Goal: Task Accomplishment & Management: Use online tool/utility

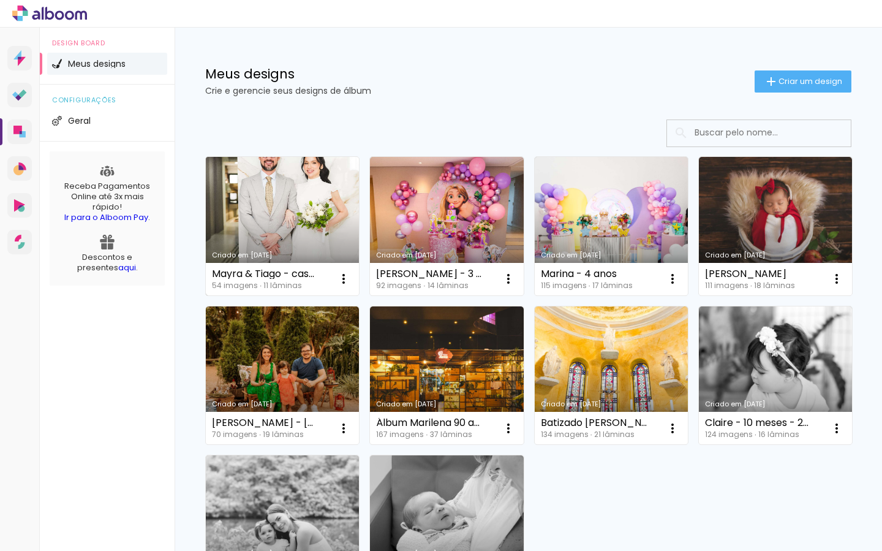
click at [341, 209] on link "Criado em [DATE]" at bounding box center [282, 226] width 153 height 138
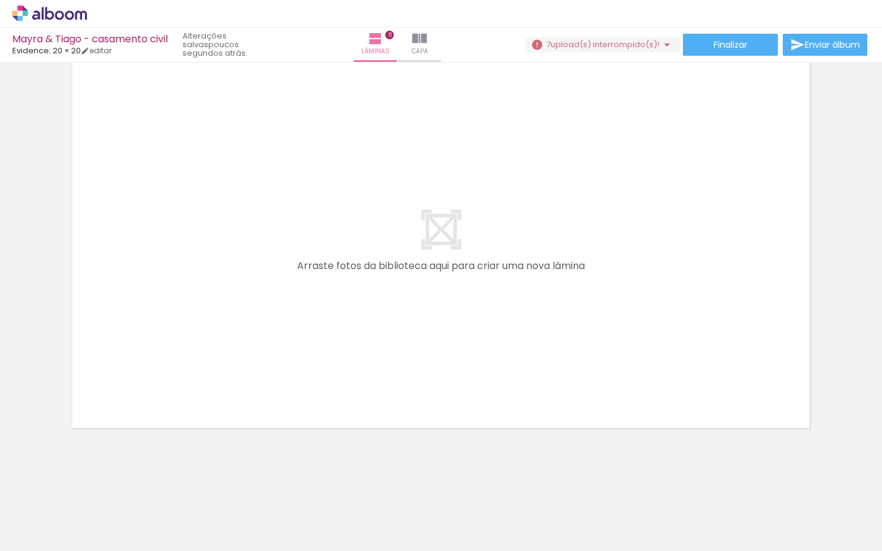
scroll to position [0, 2981]
click at [653, 45] on span "upload(s) interrompido(s)!" at bounding box center [605, 45] width 109 height 12
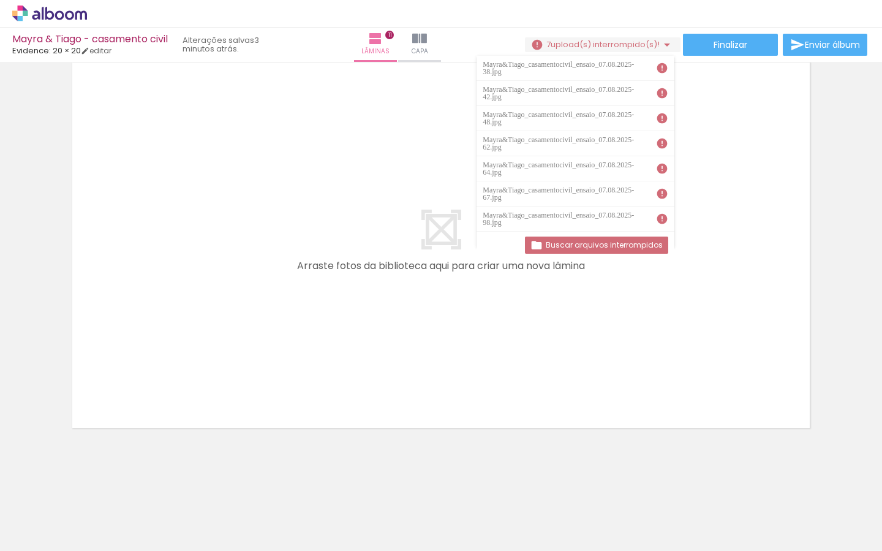
drag, startPoint x: 754, startPoint y: 293, endPoint x: 745, endPoint y: 322, distance: 30.6
click at [753, 293] on quentale-layouter at bounding box center [441, 245] width 745 height 372
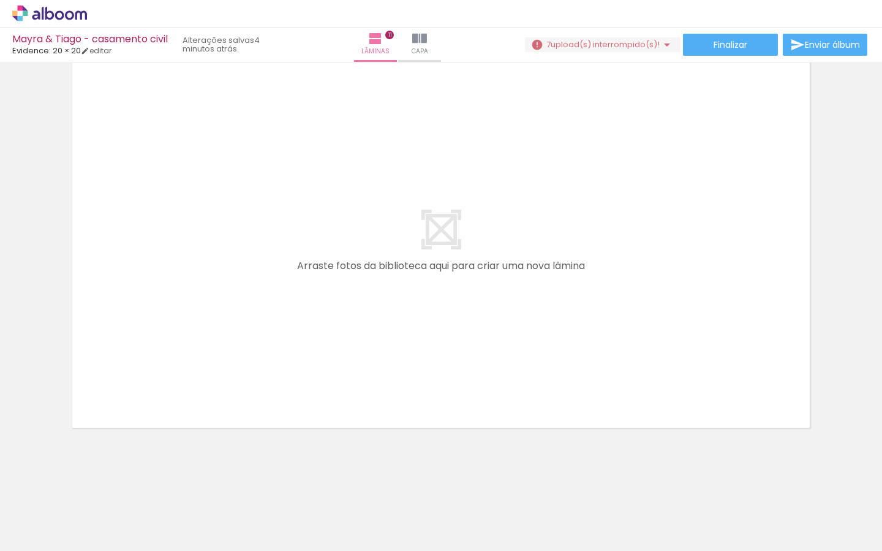
scroll to position [0, 2981]
click at [665, 40] on iron-icon at bounding box center [667, 44] width 15 height 15
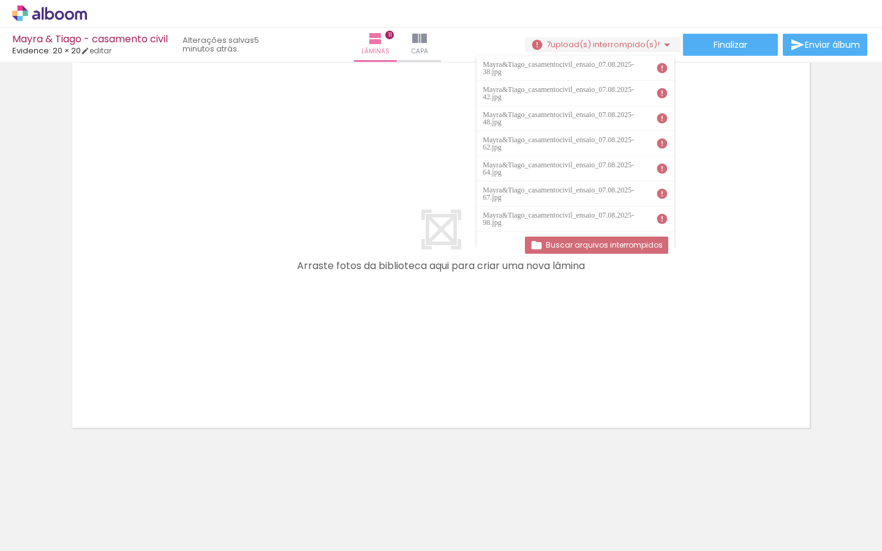
click at [798, 358] on quentale-layouter at bounding box center [441, 245] width 745 height 372
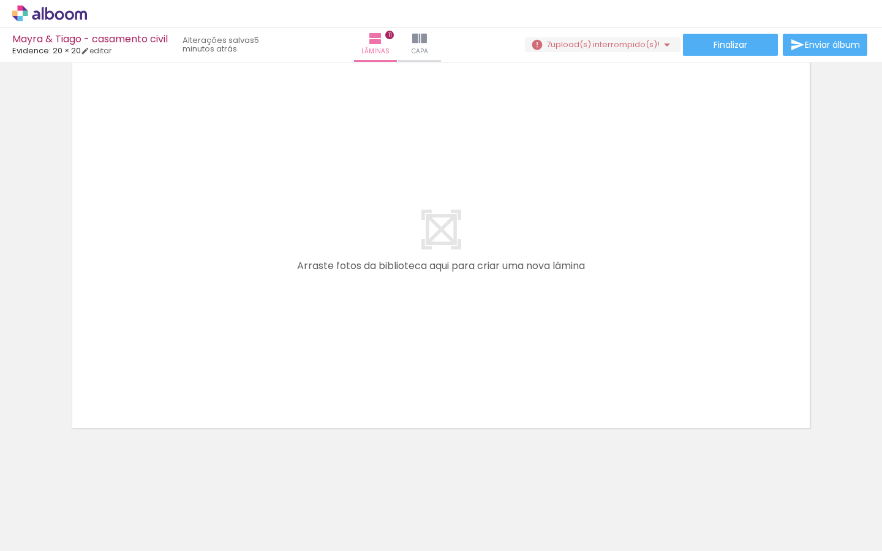
scroll to position [0, 4515]
click at [388, 486] on iron-icon at bounding box center [383, 484] width 13 height 13
click at [389, 485] on iron-icon at bounding box center [383, 484] width 13 height 13
click at [595, 489] on iron-icon at bounding box center [589, 484] width 13 height 13
click at [665, 45] on iron-icon at bounding box center [667, 44] width 15 height 15
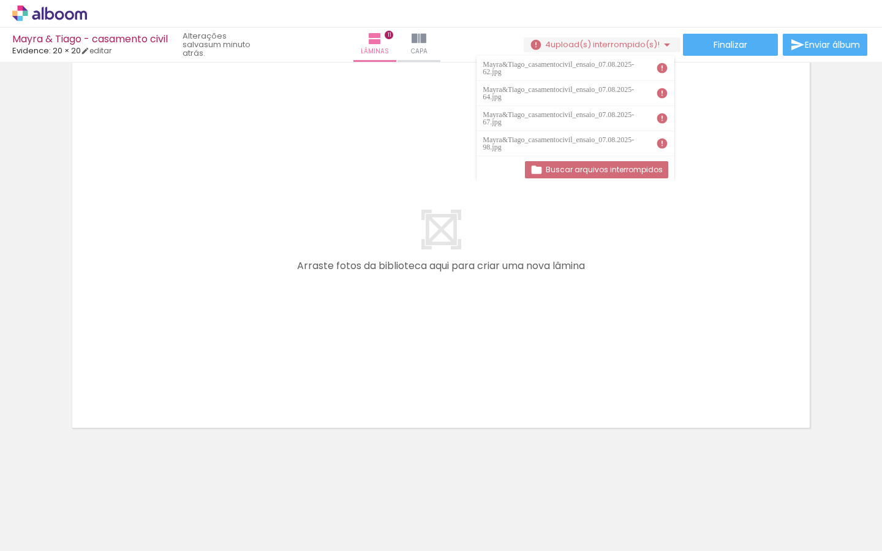
scroll to position [0, 5055]
click at [466, 486] on iron-icon at bounding box center [461, 484] width 13 height 13
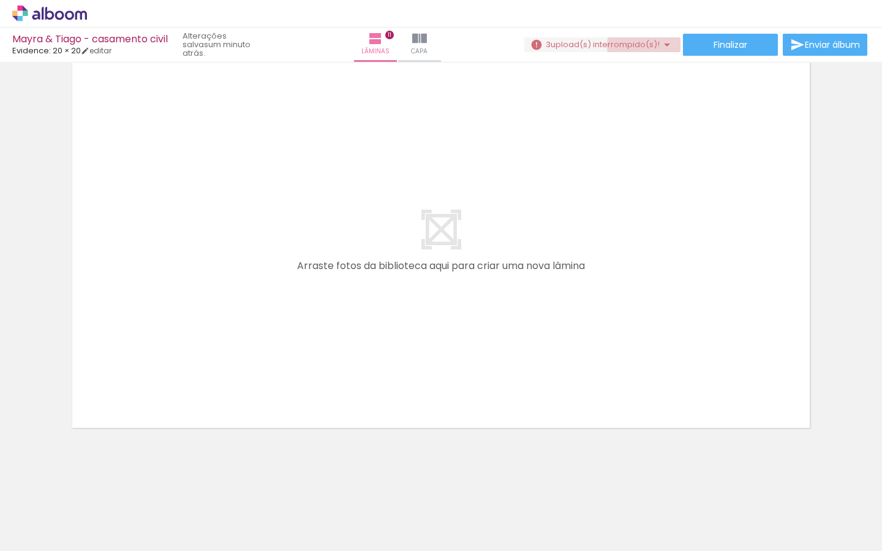
click at [662, 45] on iron-icon at bounding box center [667, 44] width 15 height 15
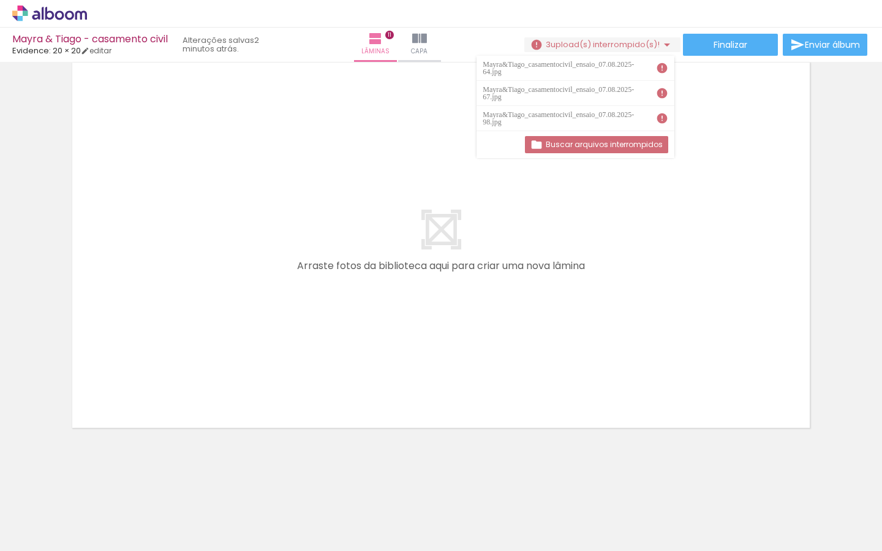
click at [467, 483] on iron-icon at bounding box center [461, 484] width 13 height 13
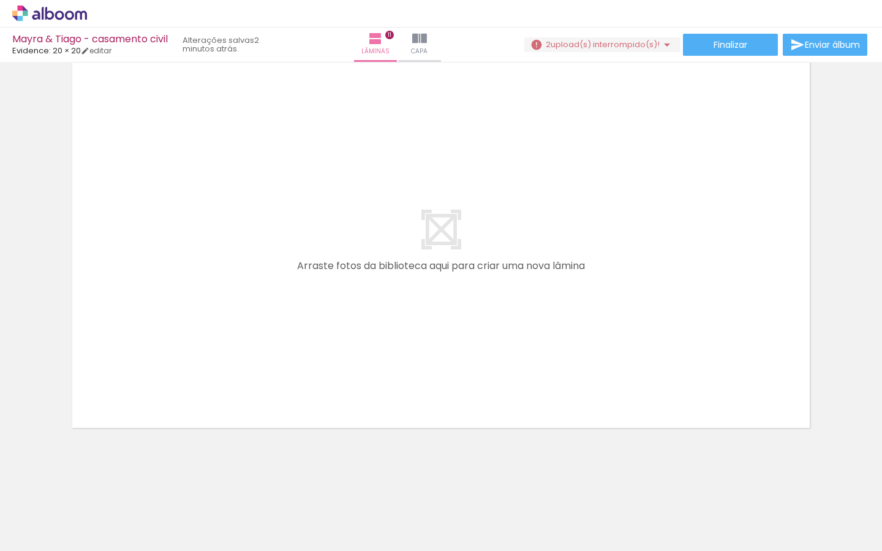
click at [467, 487] on iron-icon at bounding box center [461, 484] width 13 height 13
click at [663, 42] on iron-icon at bounding box center [667, 44] width 15 height 15
click at [663, 44] on iron-icon at bounding box center [667, 44] width 15 height 15
drag, startPoint x: 809, startPoint y: 484, endPoint x: 747, endPoint y: 513, distance: 68.2
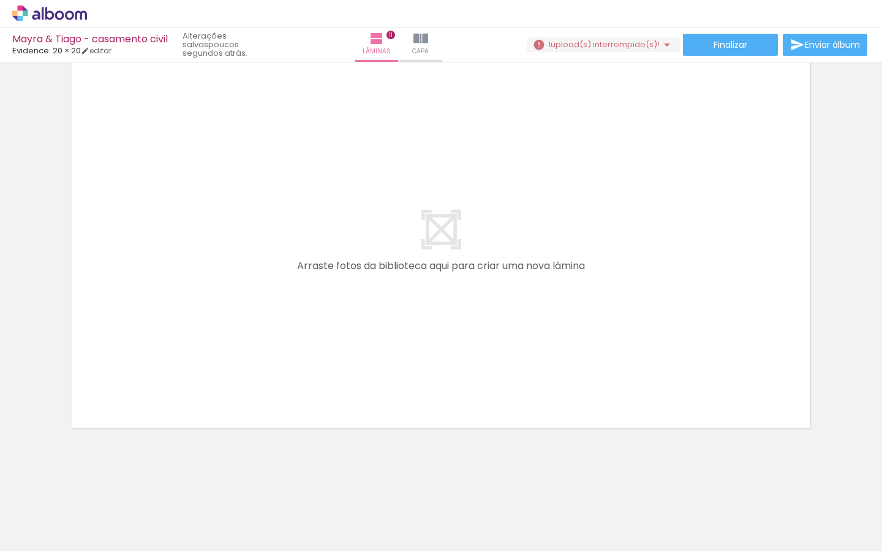
click at [809, 484] on iron-icon at bounding box center [805, 484] width 13 height 13
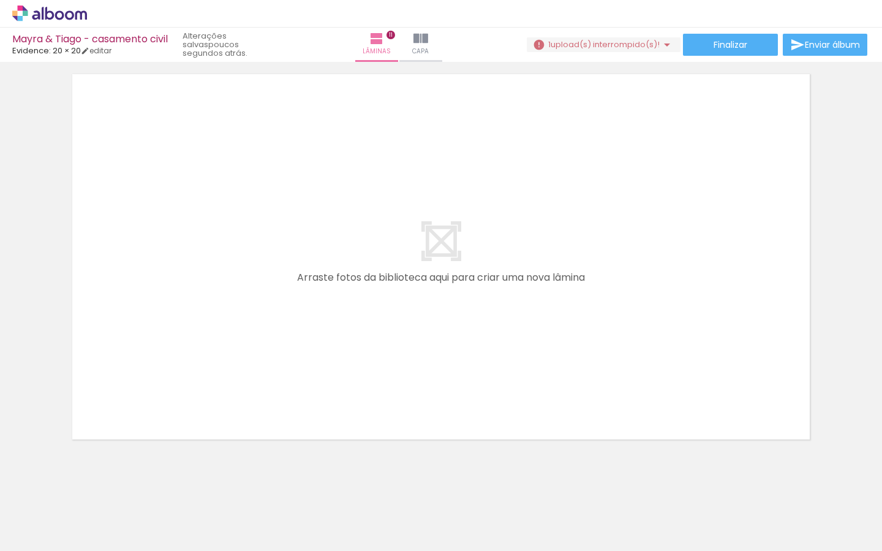
scroll to position [4473, 0]
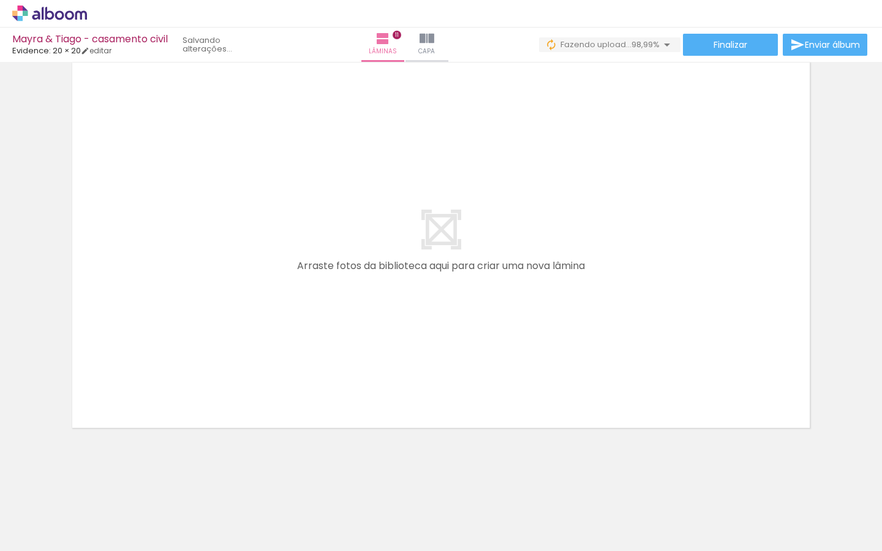
scroll to position [0, 3460]
drag, startPoint x: 584, startPoint y: 510, endPoint x: 602, endPoint y: 354, distance: 157.2
click at [601, 356] on quentale-workspace at bounding box center [441, 275] width 882 height 551
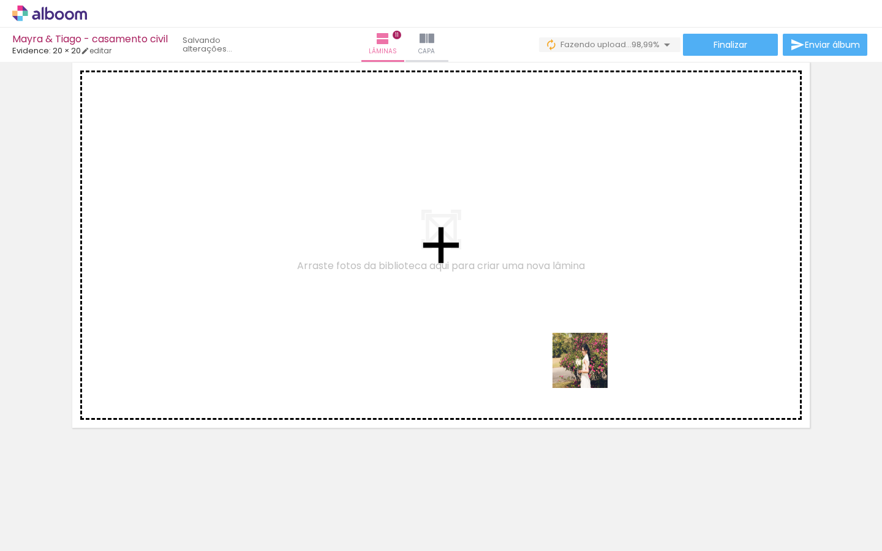
drag, startPoint x: 587, startPoint y: 511, endPoint x: 590, endPoint y: 364, distance: 147.0
click at [591, 364] on quentale-workspace at bounding box center [441, 275] width 882 height 551
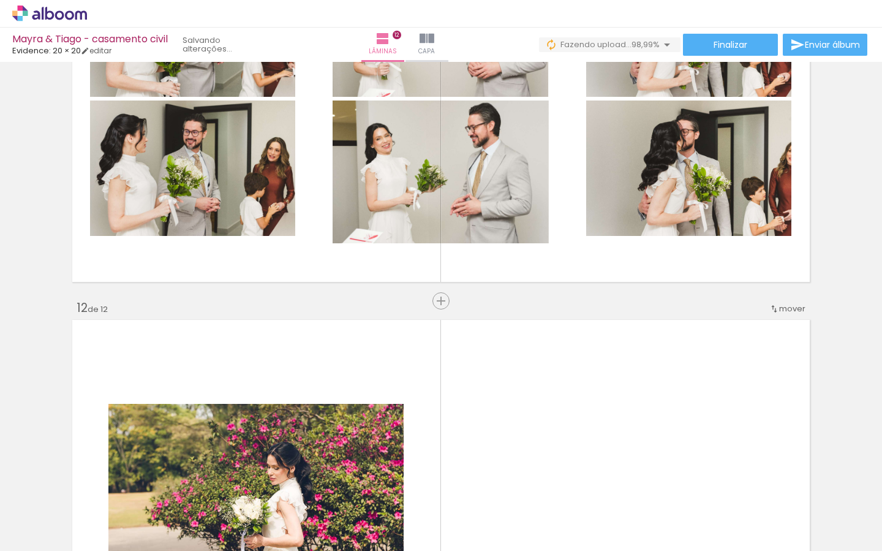
scroll to position [4422, 0]
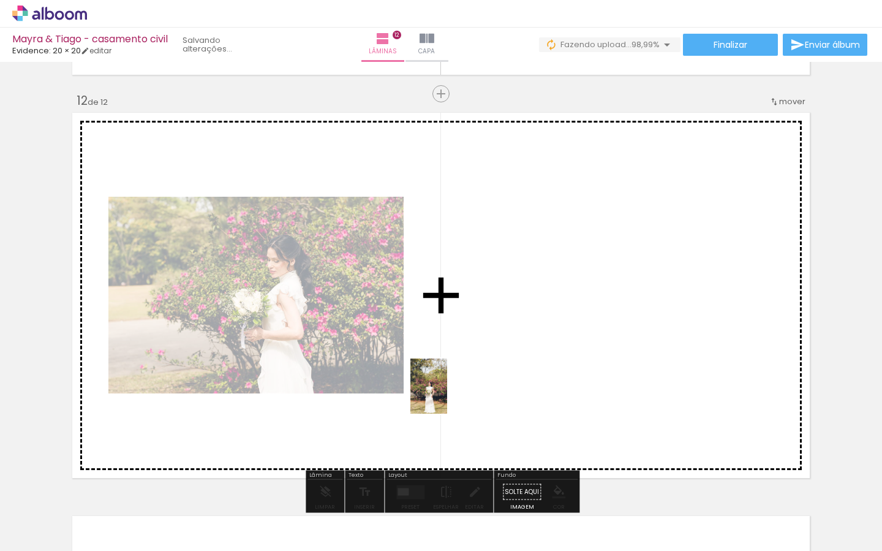
drag, startPoint x: 378, startPoint y: 503, endPoint x: 450, endPoint y: 390, distance: 133.9
click at [450, 390] on quentale-workspace at bounding box center [441, 275] width 882 height 551
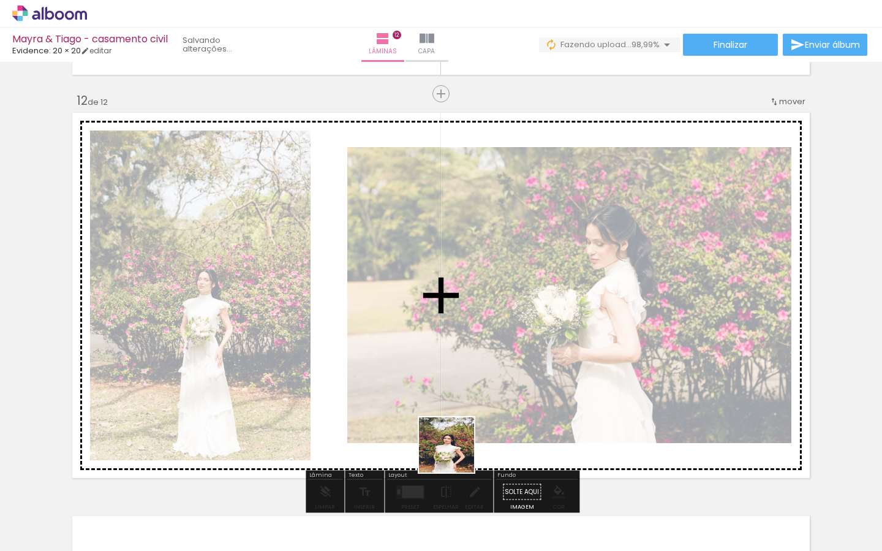
drag, startPoint x: 446, startPoint y: 506, endPoint x: 507, endPoint y: 499, distance: 61.1
click at [467, 379] on quentale-workspace at bounding box center [441, 275] width 882 height 551
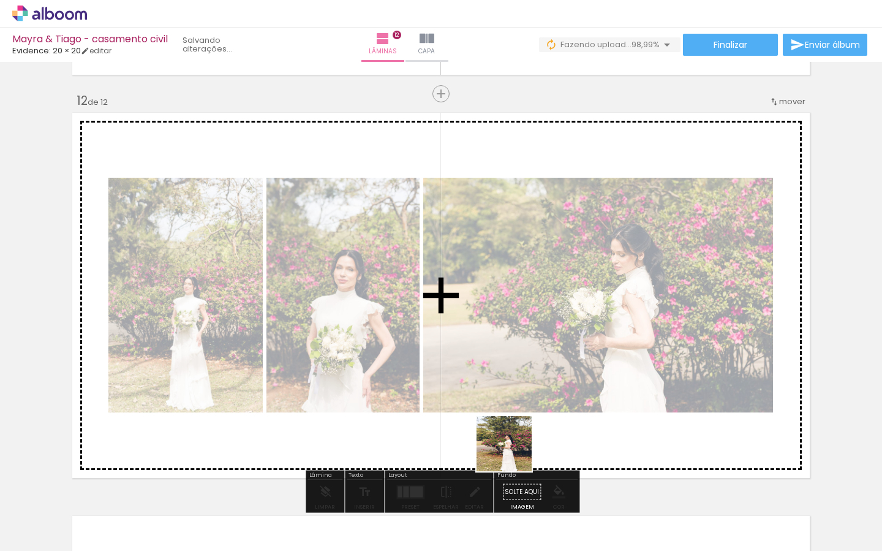
drag, startPoint x: 512, startPoint y: 485, endPoint x: 522, endPoint y: 389, distance: 96.1
click at [522, 389] on quentale-workspace at bounding box center [441, 275] width 882 height 551
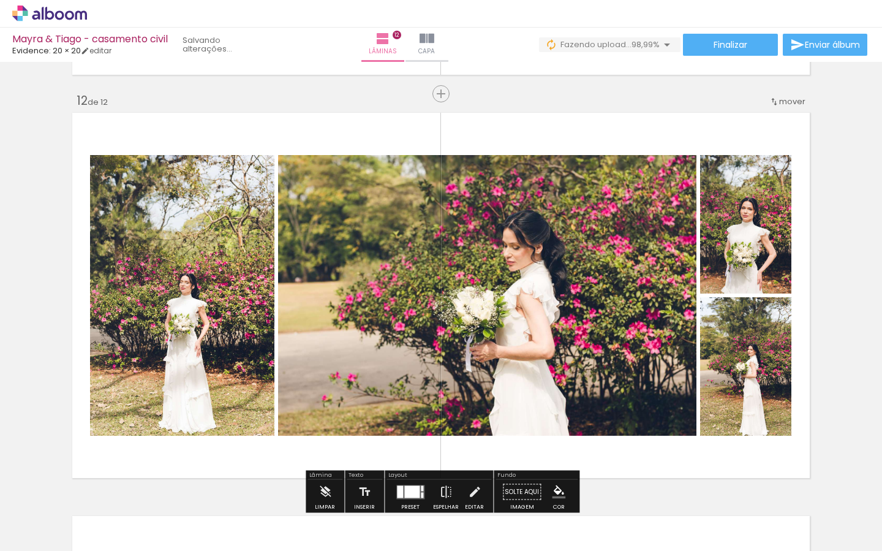
drag, startPoint x: 644, startPoint y: 499, endPoint x: 733, endPoint y: 523, distance: 91.4
click at [642, 388] on quentale-workspace at bounding box center [441, 275] width 882 height 551
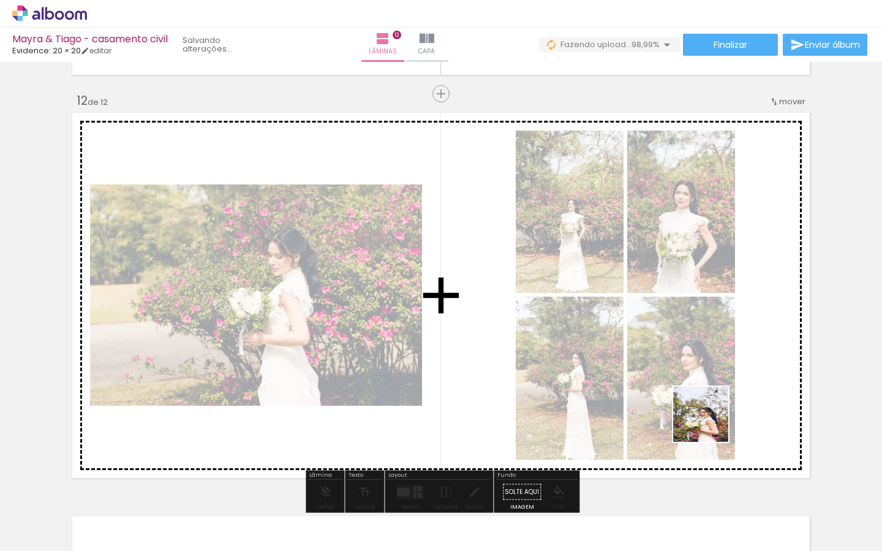
drag, startPoint x: 719, startPoint y: 505, endPoint x: 701, endPoint y: 420, distance: 87.0
click at [709, 416] on quentale-workspace at bounding box center [441, 275] width 882 height 551
